Goal: Information Seeking & Learning: Check status

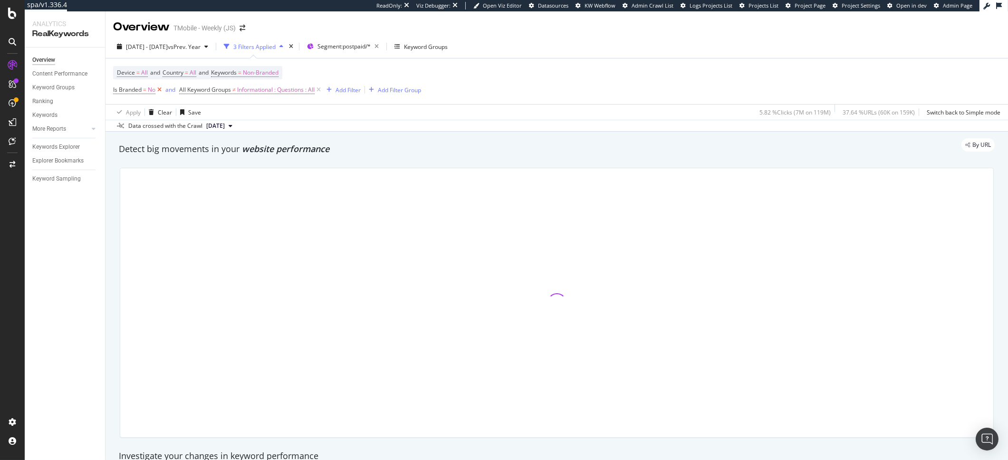
click at [160, 93] on icon at bounding box center [159, 90] width 8 height 10
click at [274, 71] on span "Non-Branded" at bounding box center [261, 72] width 36 height 13
click at [250, 100] on div "Non-Branded" at bounding box center [250, 95] width 51 height 14
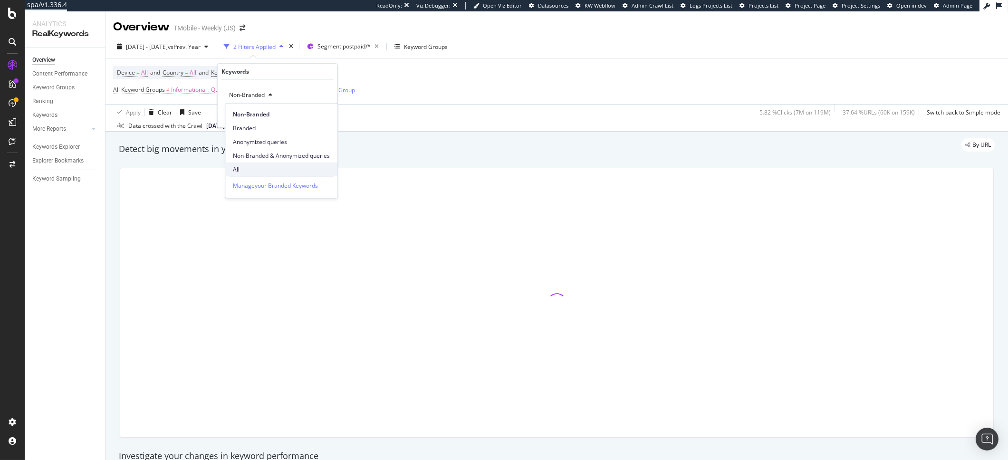
click at [248, 166] on span "All" at bounding box center [281, 169] width 97 height 9
click at [325, 117] on div "Apply" at bounding box center [322, 115] width 15 height 8
click at [465, 97] on div "Device = All and Country = All and Keywords = All All Keyword Groups ≠ Informat…" at bounding box center [557, 81] width 888 height 46
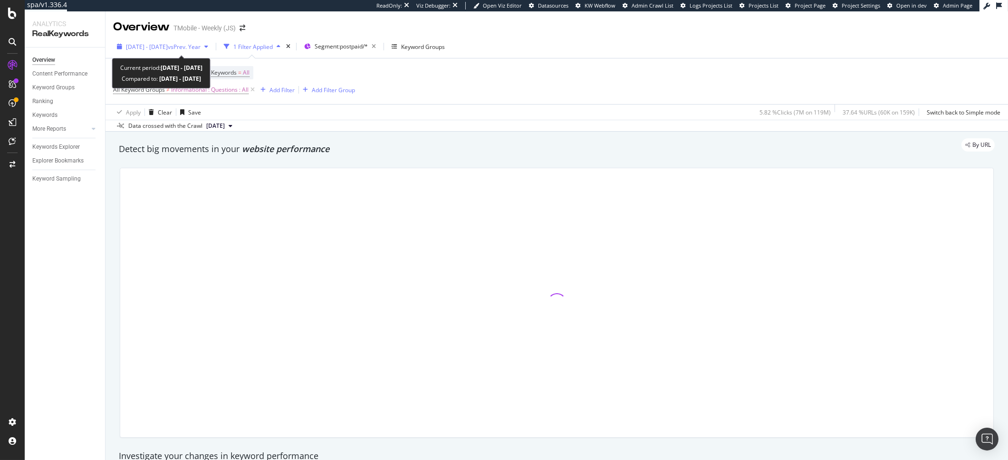
click at [201, 50] on span "vs Prev. Year" at bounding box center [184, 47] width 33 height 8
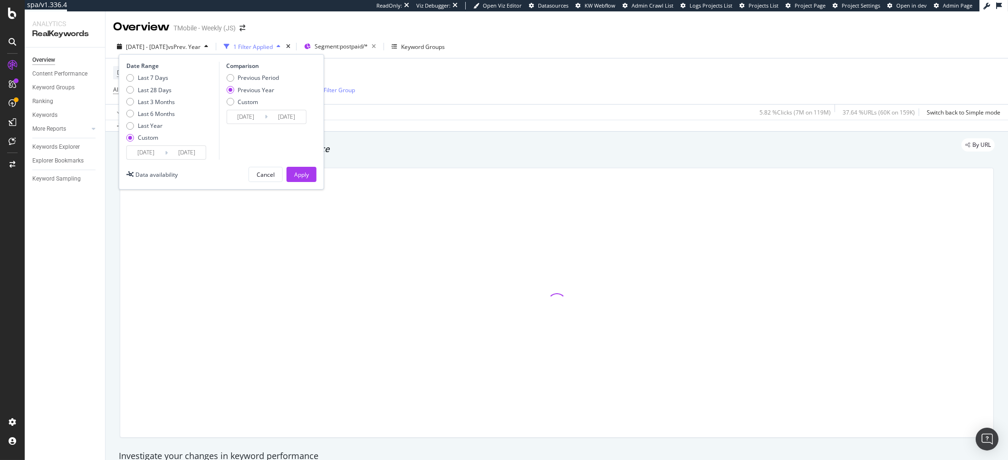
click at [162, 153] on input "[DATE]" at bounding box center [146, 152] width 38 height 13
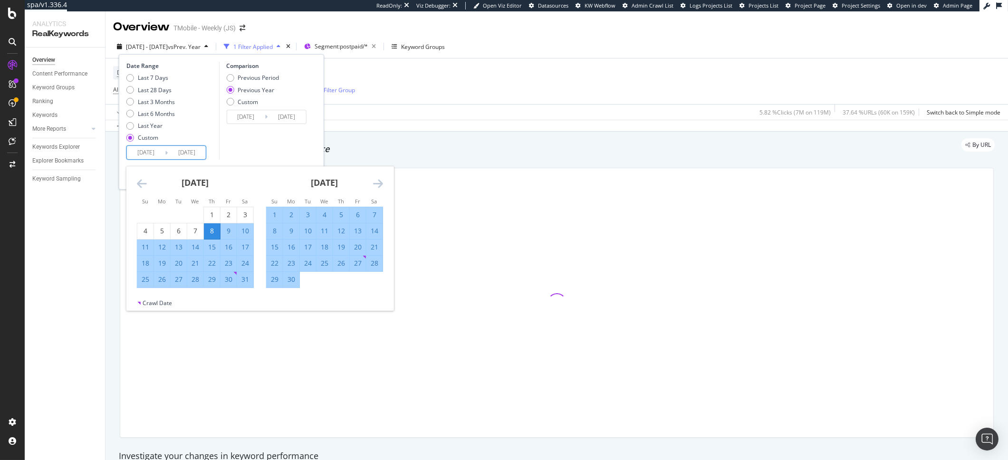
click at [383, 186] on div "September 2024 1 2 3 4 5 6 7 8 9 10 11 12 13 14 15 16 17 18 19 20 21 22 23 24 2…" at bounding box center [324, 227] width 129 height 122
click at [382, 186] on icon "Move forward to switch to the next month." at bounding box center [378, 183] width 10 height 11
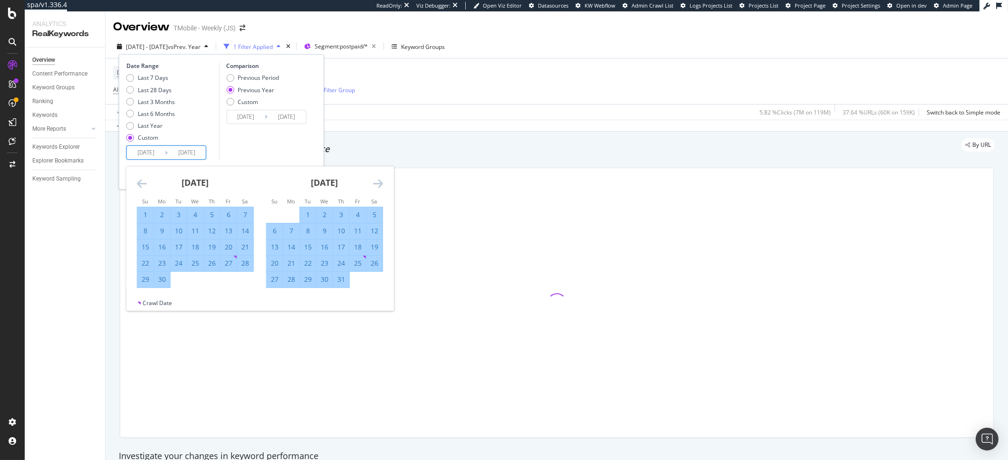
click at [382, 186] on icon "Move forward to switch to the next month." at bounding box center [378, 183] width 10 height 11
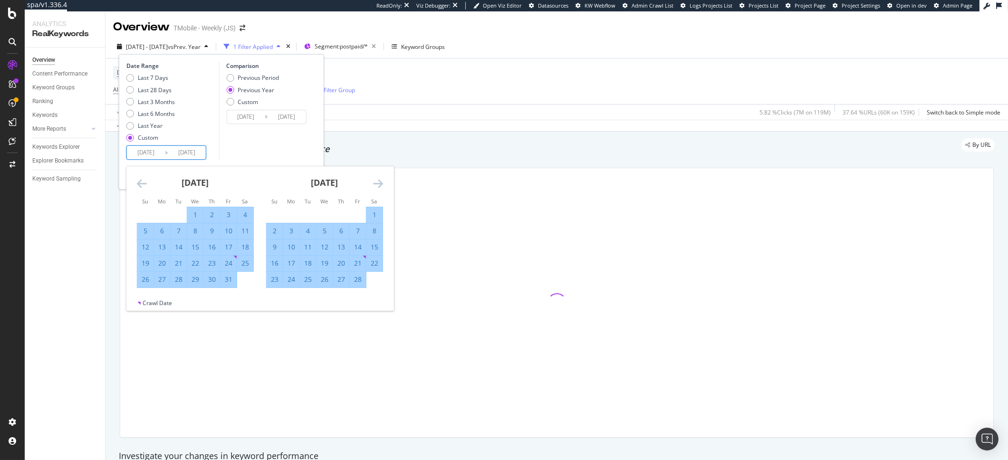
click at [382, 186] on icon "Move forward to switch to the next month." at bounding box center [378, 183] width 10 height 11
click at [140, 180] on icon "Move backward to switch to the previous month." at bounding box center [142, 183] width 10 height 11
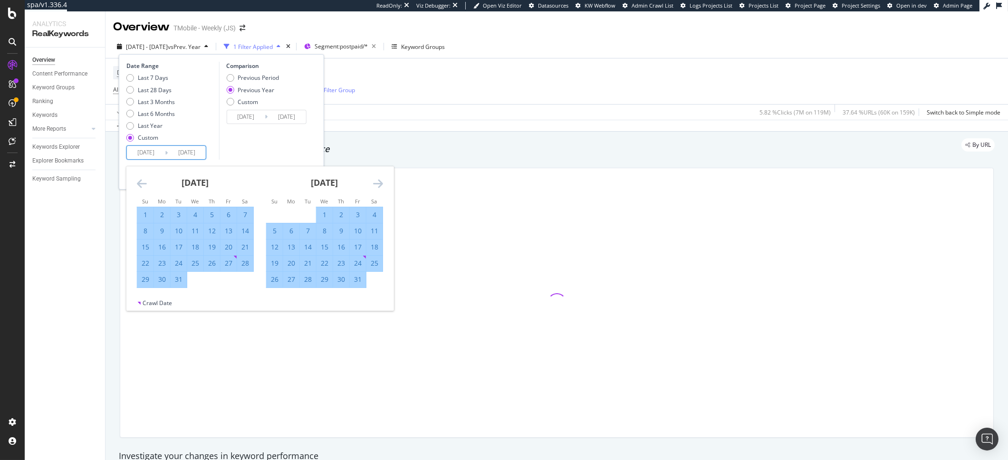
click at [161, 284] on div "30" at bounding box center [162, 280] width 16 height 16
type input "2024/12/30"
type input "2024/01/01"
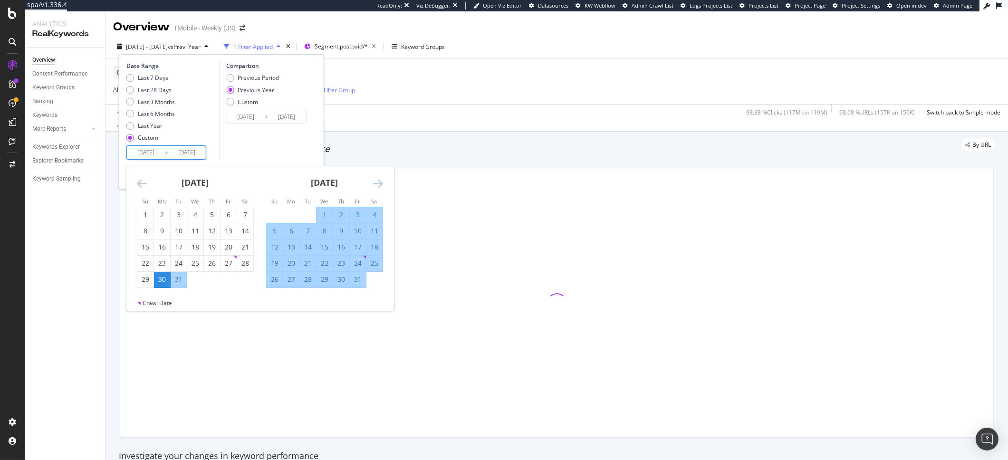
click at [383, 188] on div "January 2025 1 2 3 4 5 6 7 8 9 10 11 12 13 14 15 16 17 18 19 20 21 22 23 24 25 …" at bounding box center [324, 227] width 129 height 122
click at [381, 183] on icon "Move forward to switch to the next month." at bounding box center [378, 183] width 10 height 11
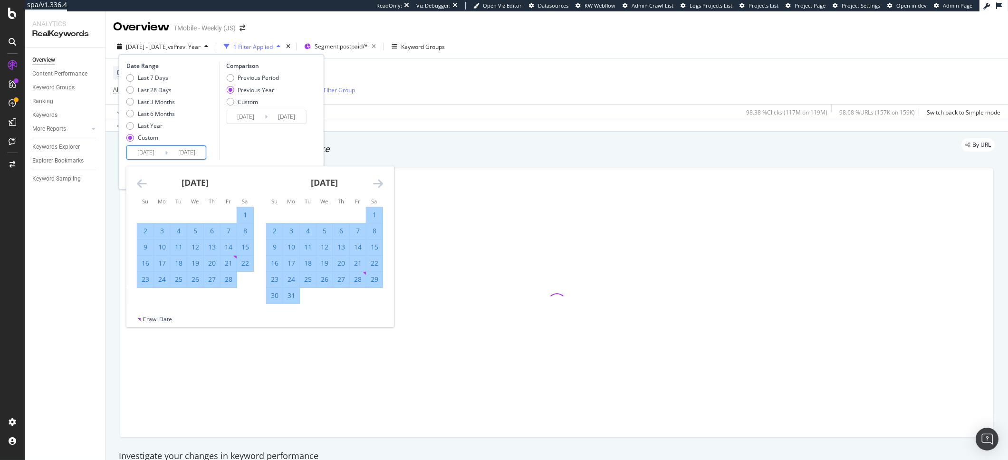
click at [381, 183] on icon "Move forward to switch to the next month." at bounding box center [378, 183] width 10 height 11
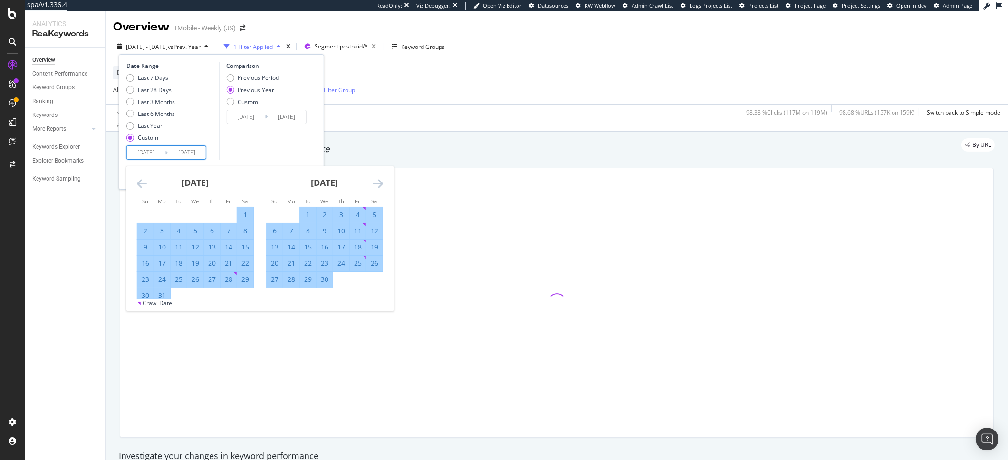
click at [381, 183] on icon "Move forward to switch to the next month." at bounding box center [378, 183] width 10 height 11
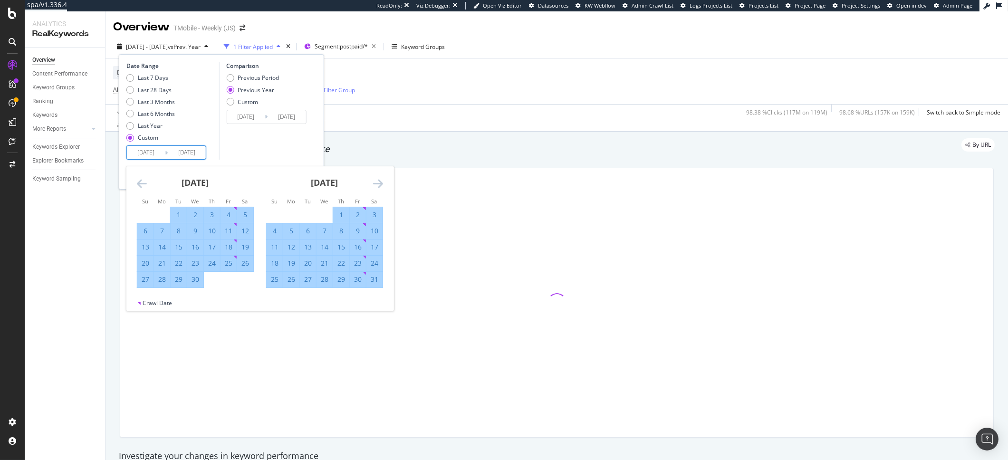
click at [381, 183] on icon "Move forward to switch to the next month." at bounding box center [378, 183] width 10 height 11
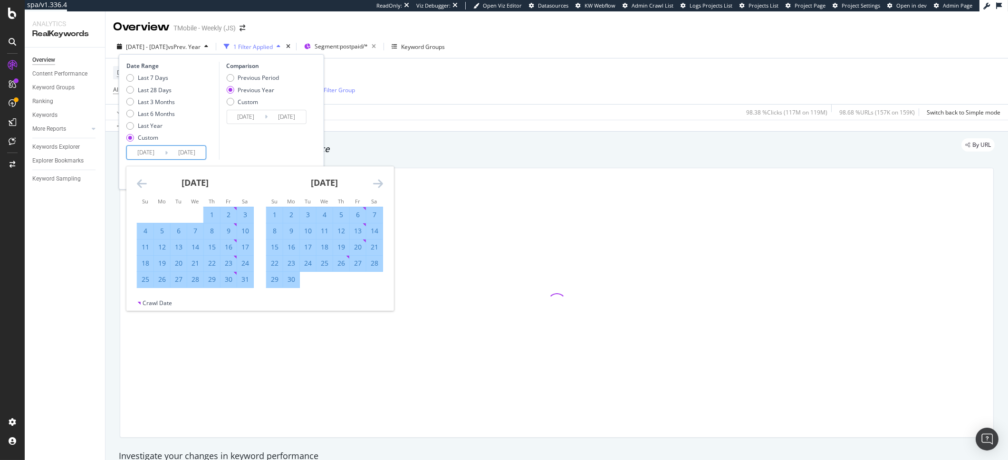
click at [381, 183] on icon "Move forward to switch to the next month." at bounding box center [378, 183] width 10 height 11
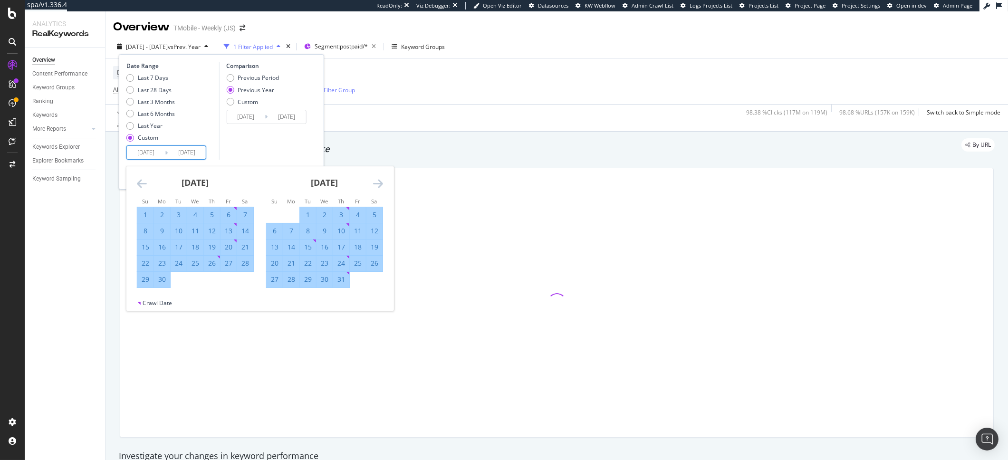
click at [381, 183] on icon "Move forward to switch to the next month." at bounding box center [378, 183] width 10 height 11
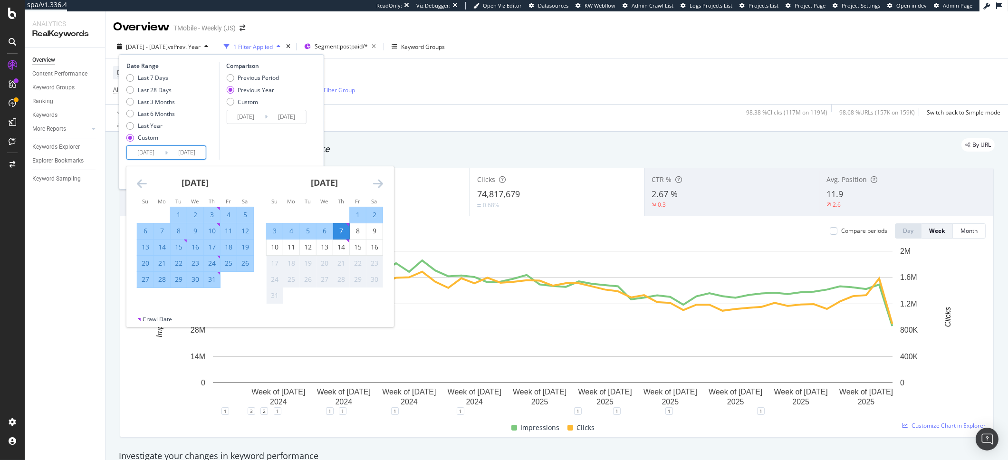
click at [282, 157] on div "Comparison Previous Period Previous Year Custom 2024/01/01 Navigate forward to …" at bounding box center [264, 111] width 90 height 98
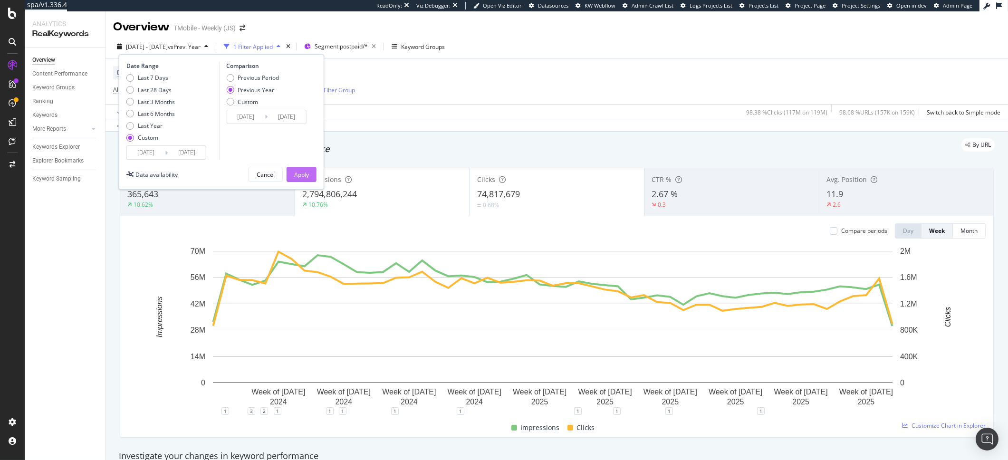
click at [292, 175] on button "Apply" at bounding box center [302, 174] width 30 height 15
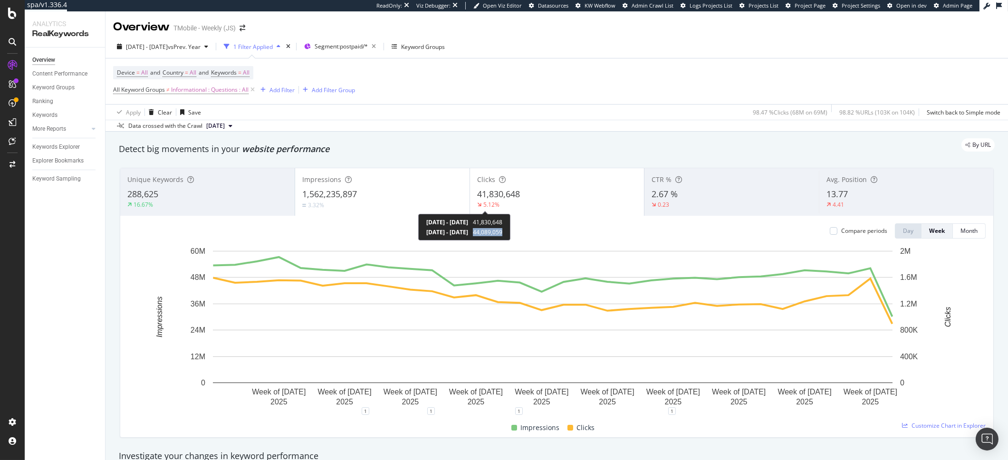
drag, startPoint x: 515, startPoint y: 234, endPoint x: 548, endPoint y: 232, distance: 32.9
click at [511, 232] on div "2024 Dec. 30th - 2025 Aug. 7th 41,830,648 2024 Jan. 1st - 2024 Aug. 8th 44,089,…" at bounding box center [464, 227] width 92 height 27
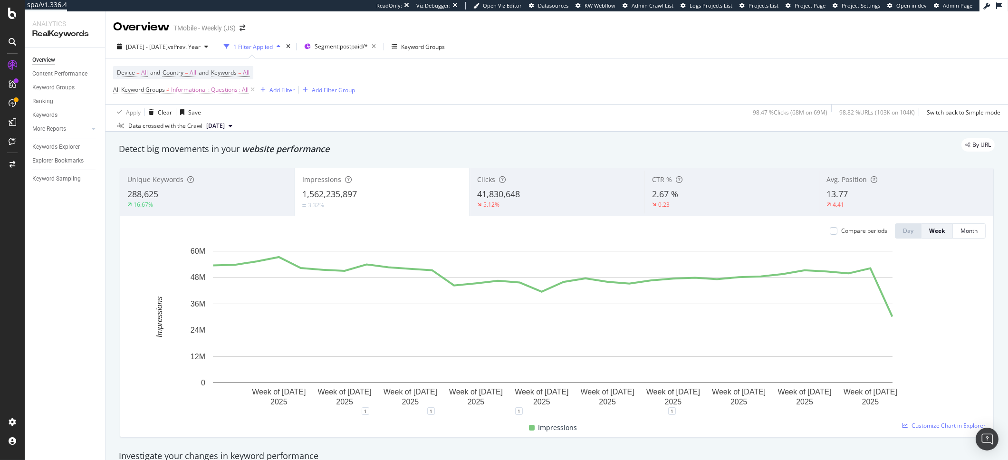
click at [540, 112] on div "Apply Clear Save 98.47 % Clicks ( 68M on 69M ) 98.82 % URLs ( 103K on 104K ) Sw…" at bounding box center [557, 112] width 903 height 16
click at [51, 145] on div "Keywords Explorer" at bounding box center [56, 147] width 48 height 10
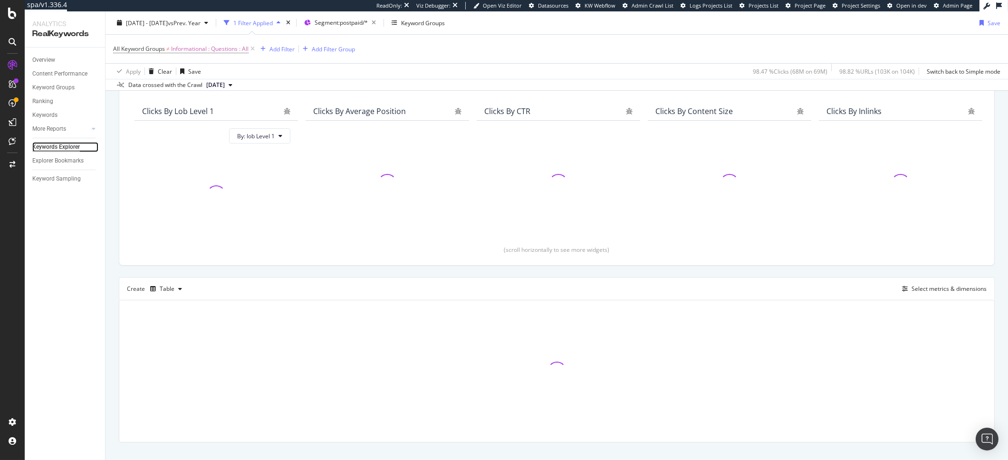
scroll to position [91, 0]
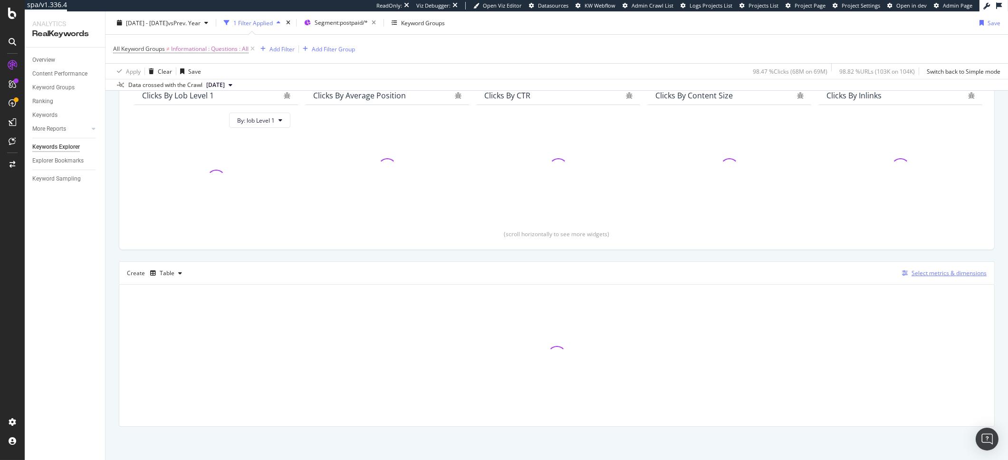
click at [900, 268] on div "Select metrics & dimensions" at bounding box center [943, 273] width 88 height 10
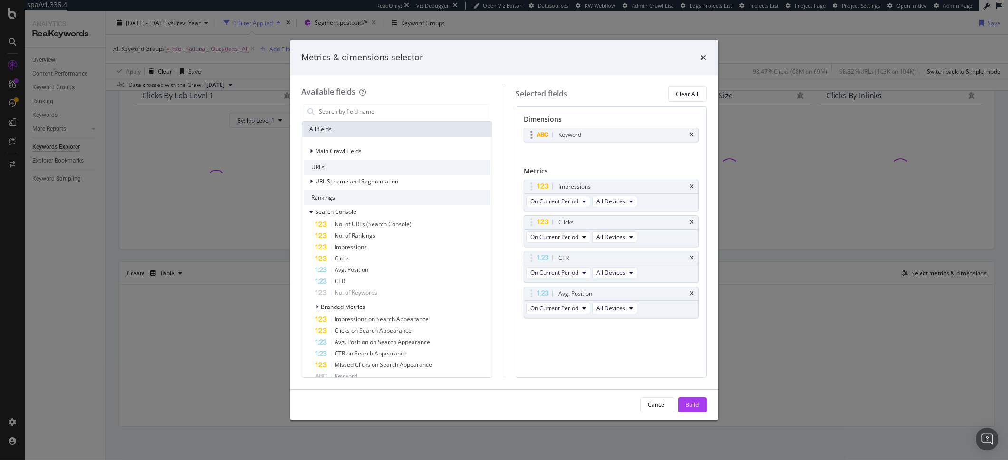
click at [695, 137] on div "Keyword" at bounding box center [611, 134] width 174 height 13
click at [690, 133] on icon "times" at bounding box center [692, 135] width 4 height 6
click at [695, 183] on div "Impressions" at bounding box center [611, 183] width 174 height 13
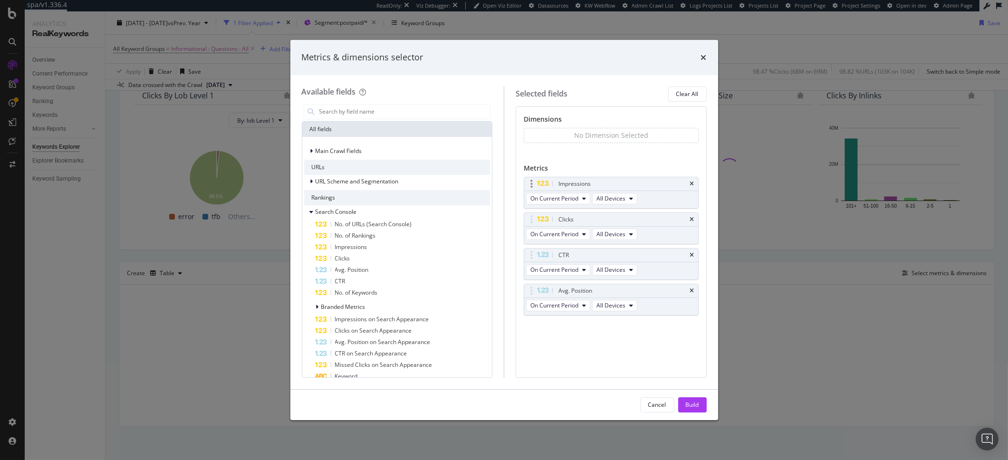
click at [694, 181] on div "Impressions" at bounding box center [611, 183] width 174 height 13
click at [693, 181] on icon "times" at bounding box center [692, 184] width 4 height 6
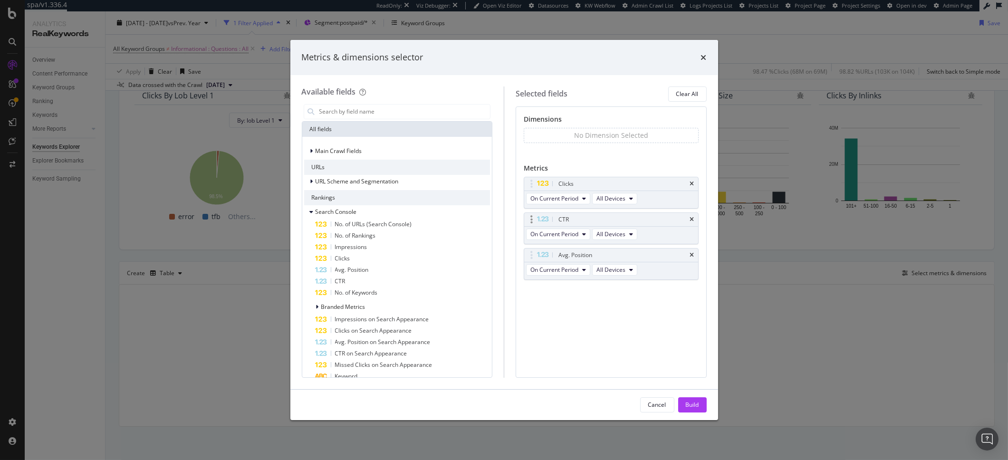
click at [693, 216] on div "CTR" at bounding box center [611, 219] width 174 height 13
click at [693, 220] on icon "times" at bounding box center [692, 220] width 4 height 6
click at [693, 222] on icon "times" at bounding box center [692, 220] width 4 height 6
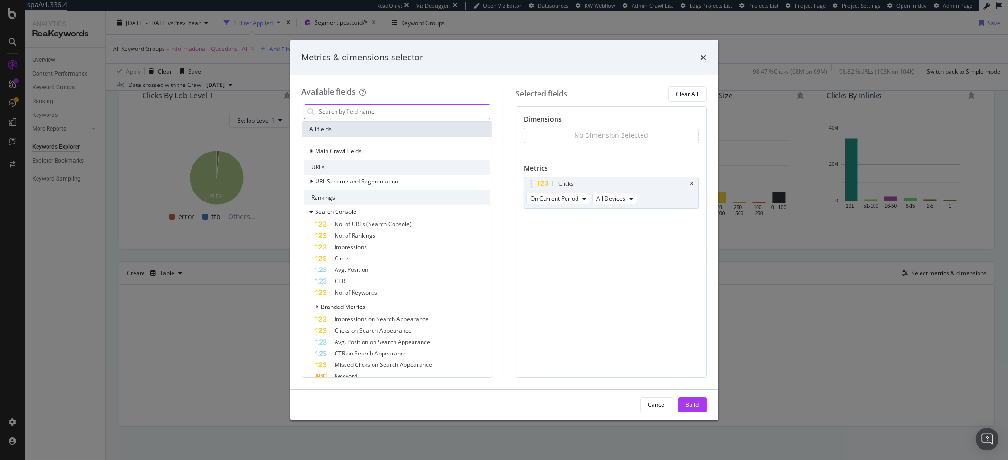
click at [360, 113] on input "modal" at bounding box center [405, 112] width 172 height 14
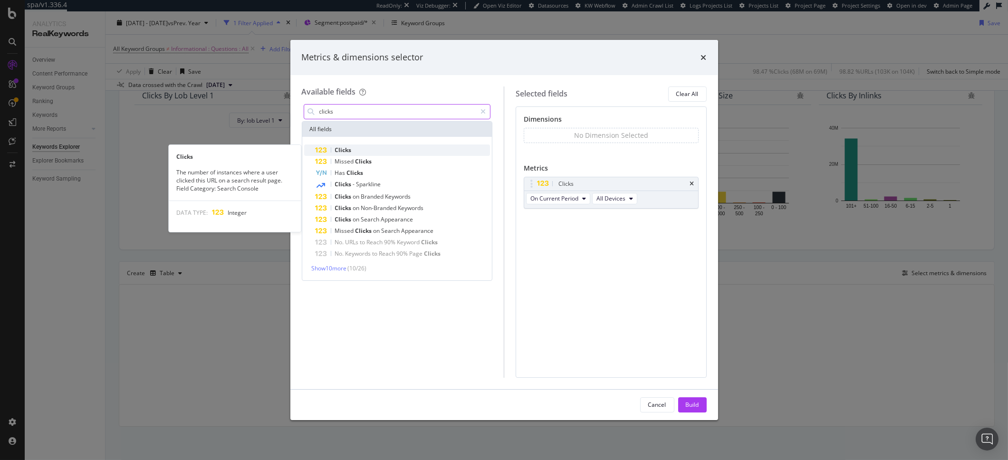
type input "clicks"
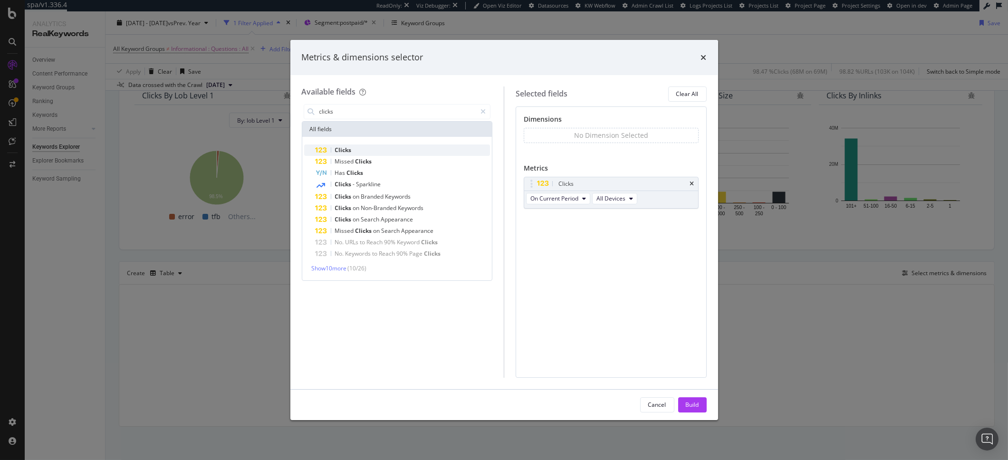
click at [367, 150] on div "Clicks" at bounding box center [403, 150] width 175 height 11
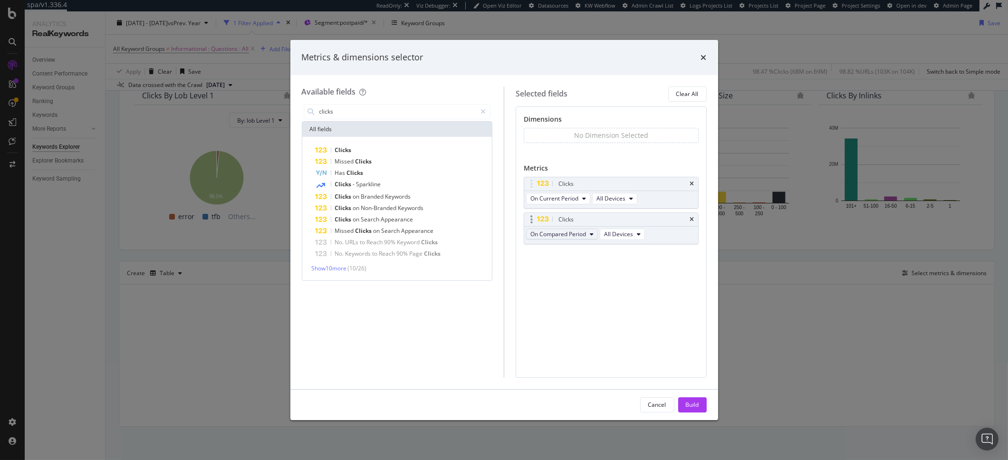
click at [578, 236] on span "On Compared Period" at bounding box center [559, 234] width 56 height 8
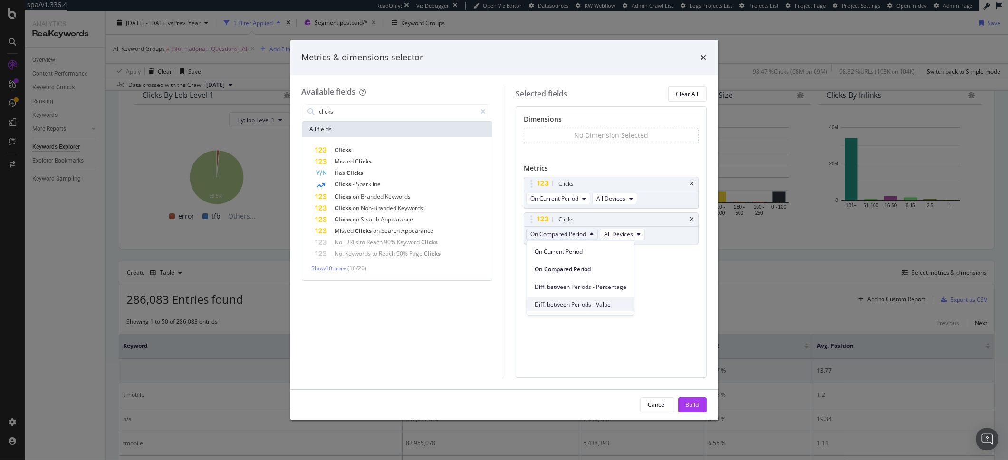
click at [618, 302] on span "Diff. between Periods - Value" at bounding box center [581, 304] width 92 height 9
click at [697, 406] on div "Build" at bounding box center [692, 405] width 13 height 8
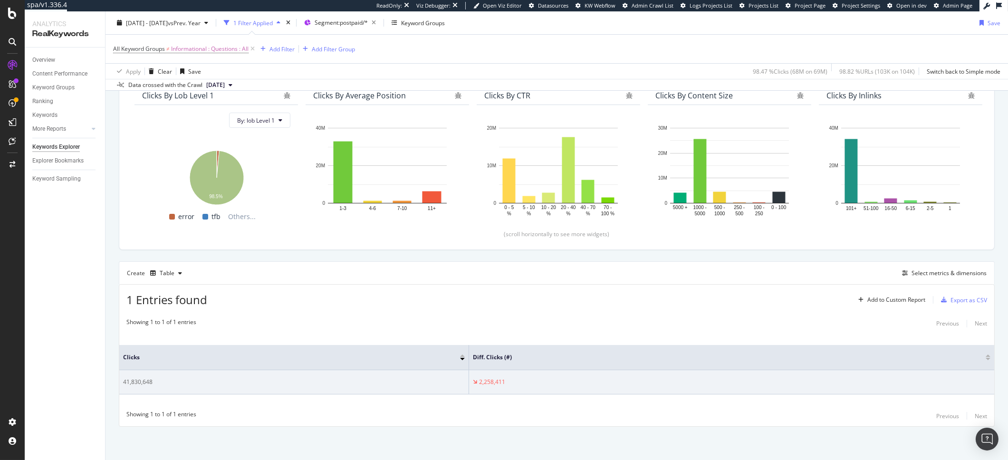
click at [501, 375] on td "2,258,411" at bounding box center [731, 382] width 525 height 24
drag, startPoint x: 502, startPoint y: 381, endPoint x: 471, endPoint y: 384, distance: 31.1
click at [473, 384] on div "2,258,411" at bounding box center [732, 382] width 518 height 9
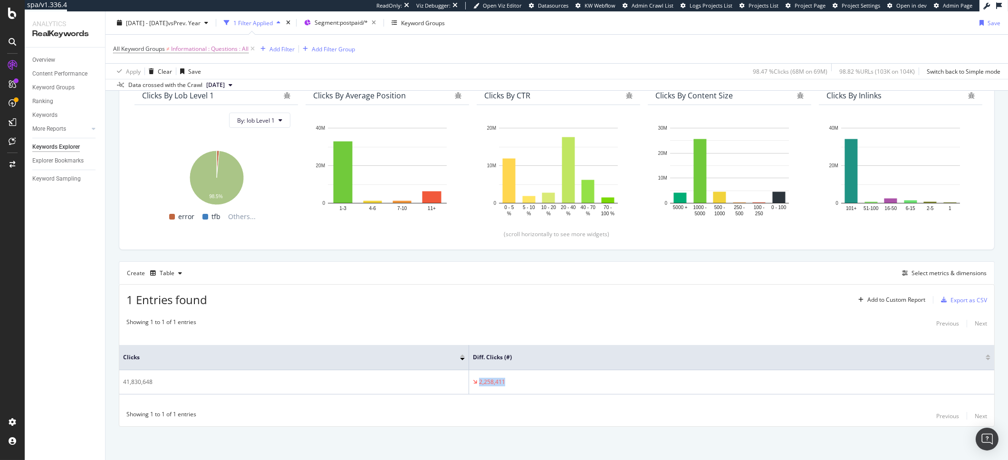
copy div "2,258,411"
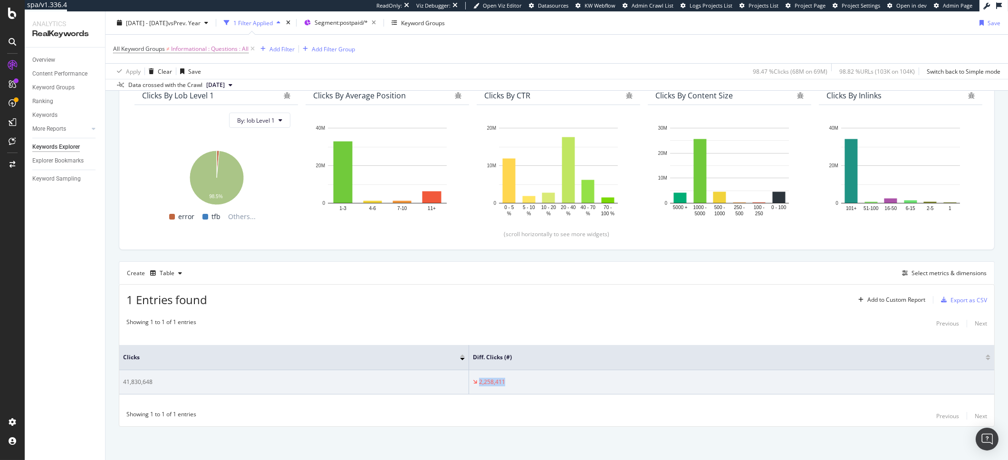
click at [620, 377] on td "2,258,411" at bounding box center [731, 382] width 525 height 24
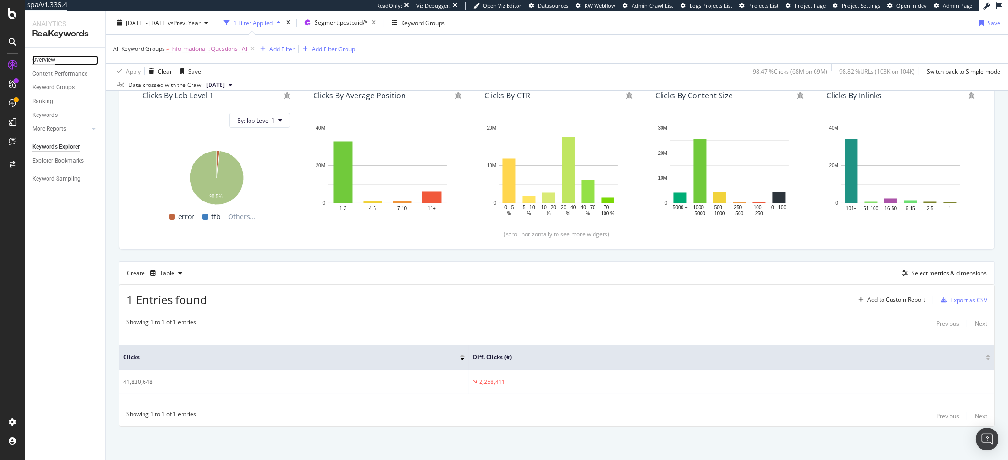
click at [54, 58] on div "Overview" at bounding box center [43, 60] width 23 height 10
